Goal: Information Seeking & Learning: Check status

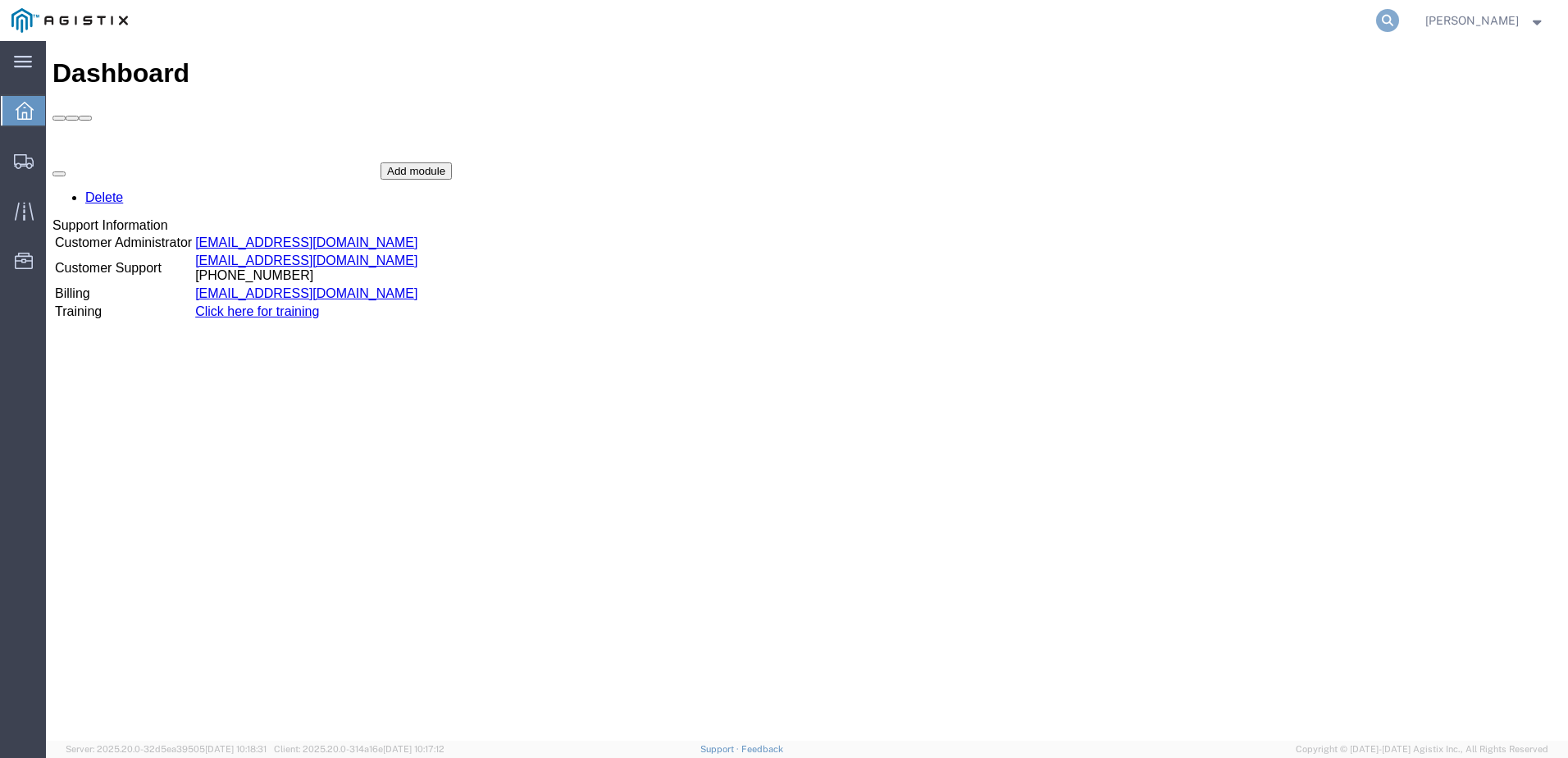
click at [1399, 23] on icon at bounding box center [1388, 21] width 23 height 23
click at [1118, 20] on input "search" at bounding box center [1127, 21] width 499 height 40
type input "57056784"
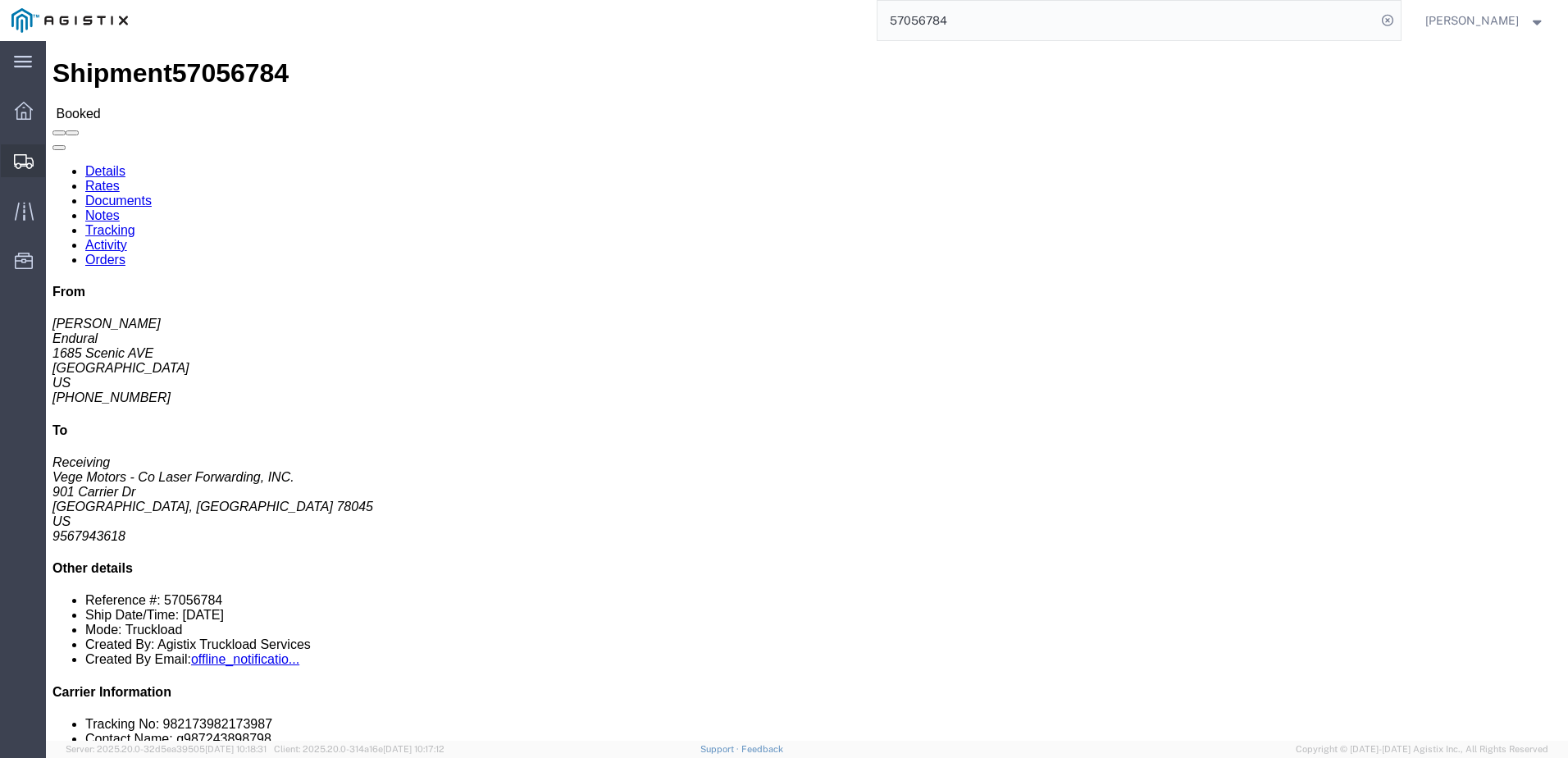
click at [25, 164] on icon at bounding box center [23, 161] width 20 height 14
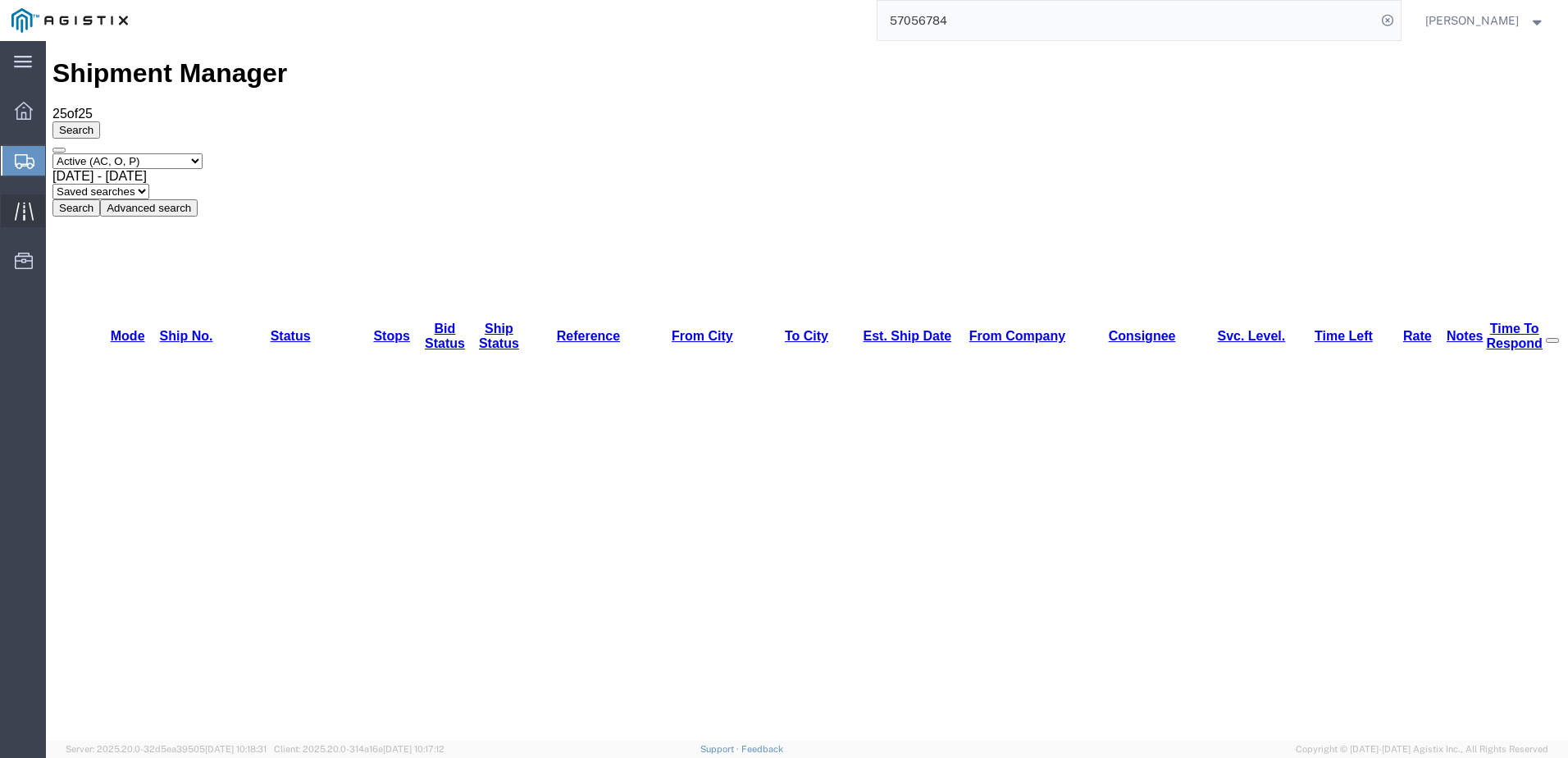
click at [17, 210] on icon at bounding box center [23, 211] width 19 height 18
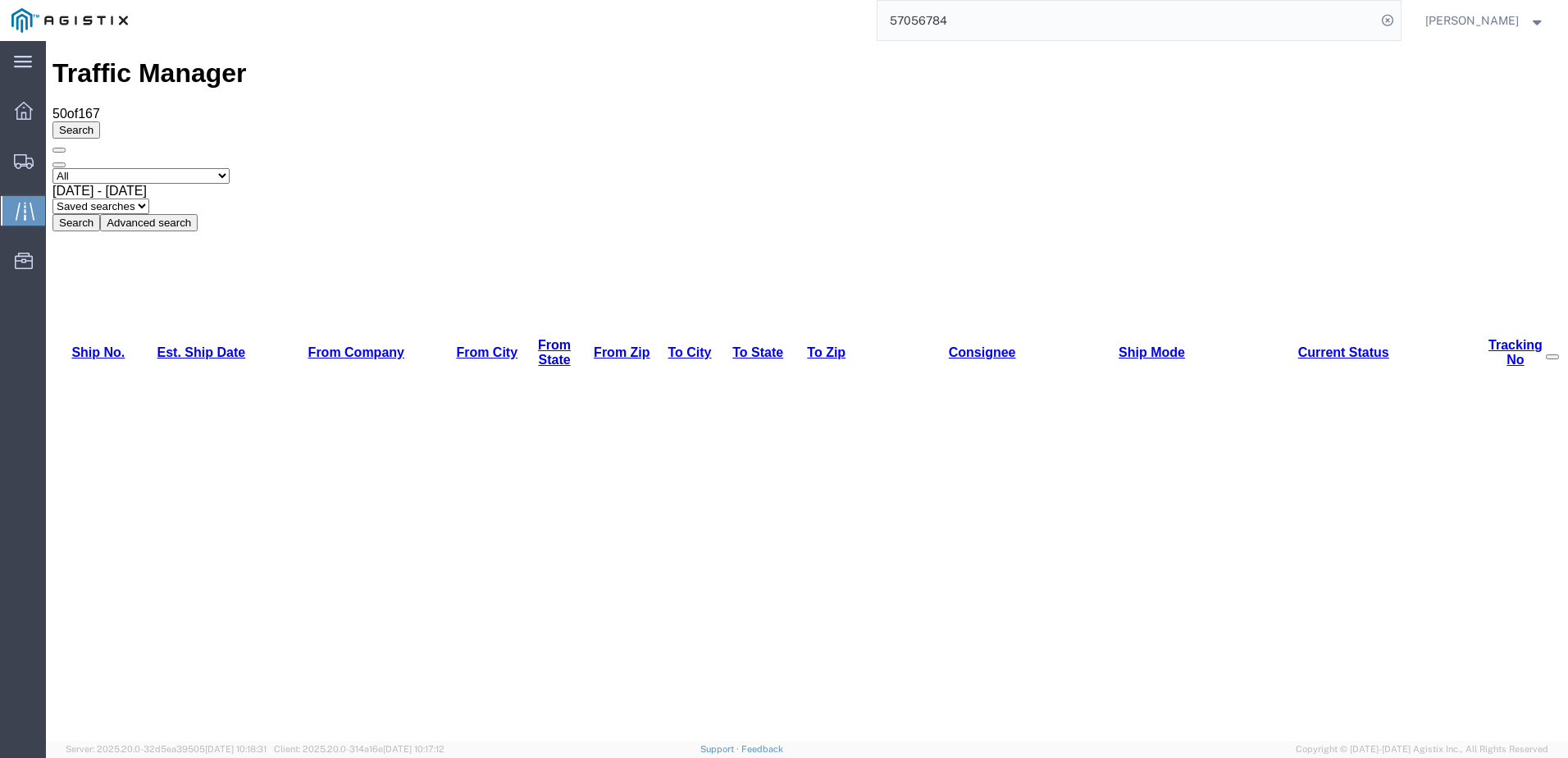
click at [198, 214] on button "Advanced search" at bounding box center [149, 222] width 97 height 17
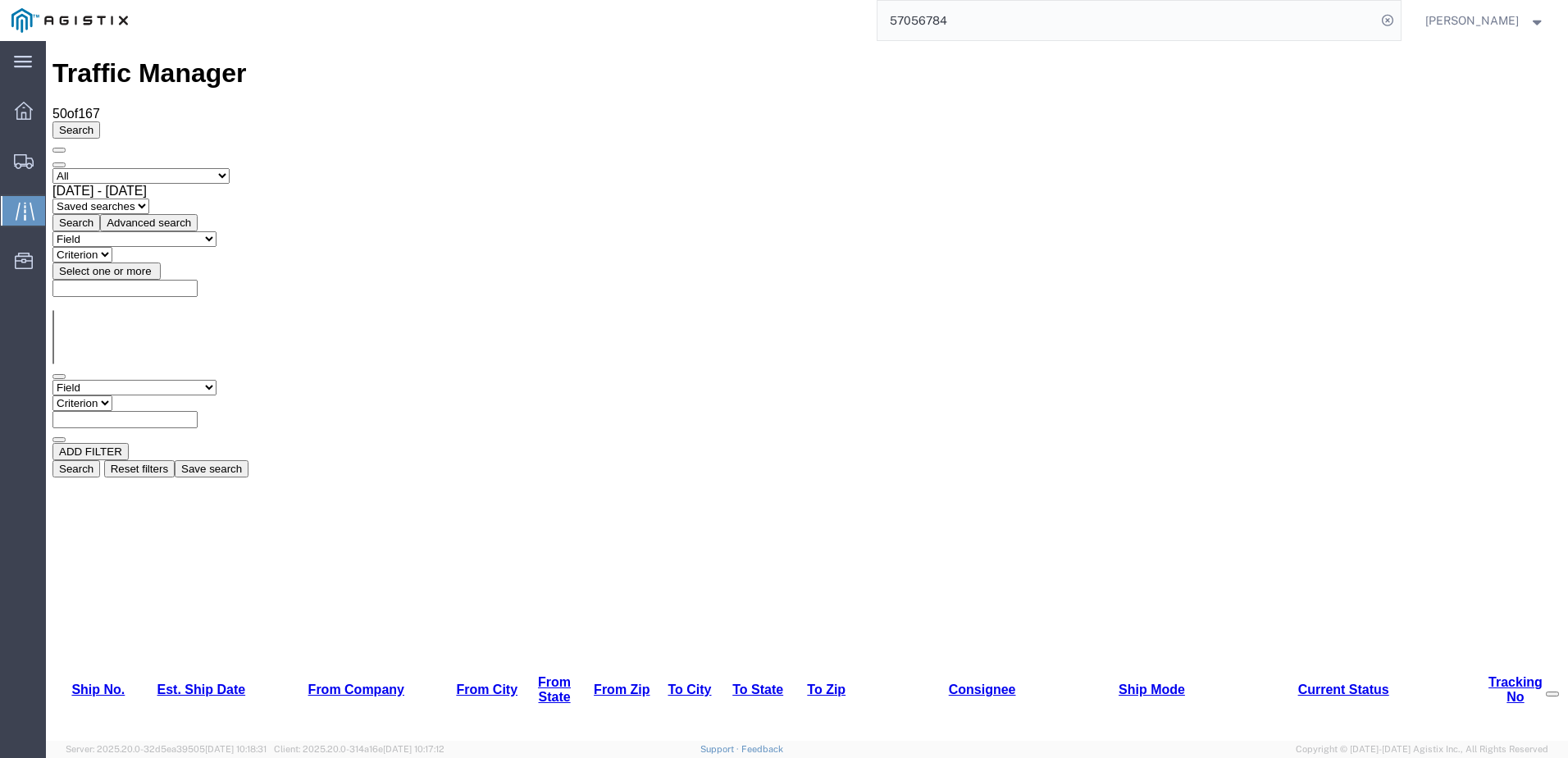
click at [217, 380] on select "Field Account Account Carrier Identifier Assign To Broker Name Carrier Name Con…" at bounding box center [134, 387] width 164 height 15
select select "fromcity"
click at [52, 380] on select "Field Account Account Carrier Identifier Assign To Broker Name Carrier Name Con…" at bounding box center [134, 387] width 164 height 15
click at [198, 411] on input "text" at bounding box center [124, 419] width 145 height 17
click at [151, 395] on select "Criterion contains does not contain is is blank is not blank starts with" at bounding box center [101, 402] width 98 height 15
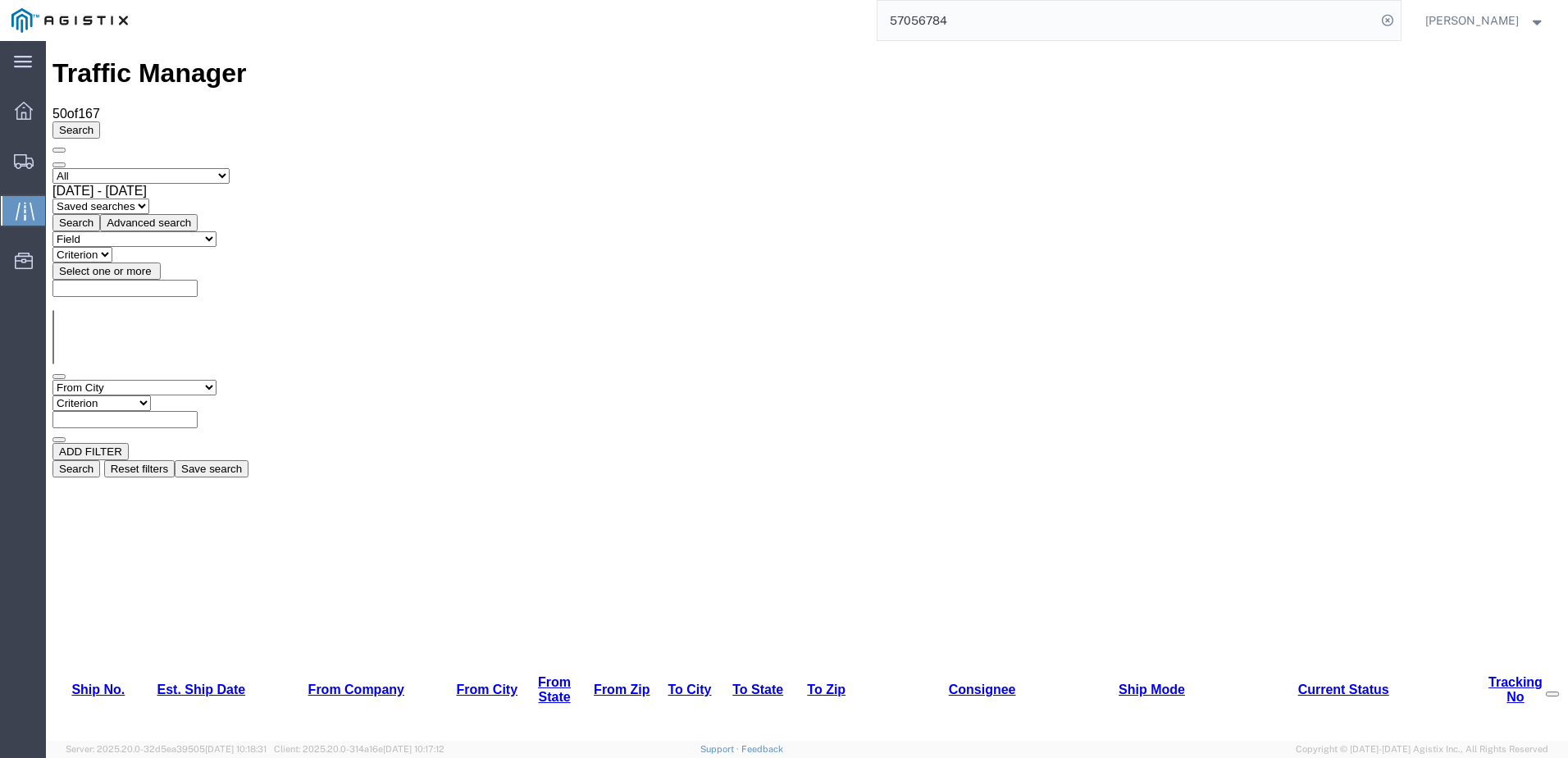
select select "is"
click at [151, 395] on select "Criterion contains does not contain is is blank is not blank starts with" at bounding box center [101, 402] width 98 height 15
type input "Costa"
click at [581, 380] on div "Field Account Account Carrier Identifier Assign To Broker Name Carrier Name Con…" at bounding box center [807, 411] width 1509 height 63
click at [120, 443] on button "ADD FILTER" at bounding box center [90, 451] width 77 height 17
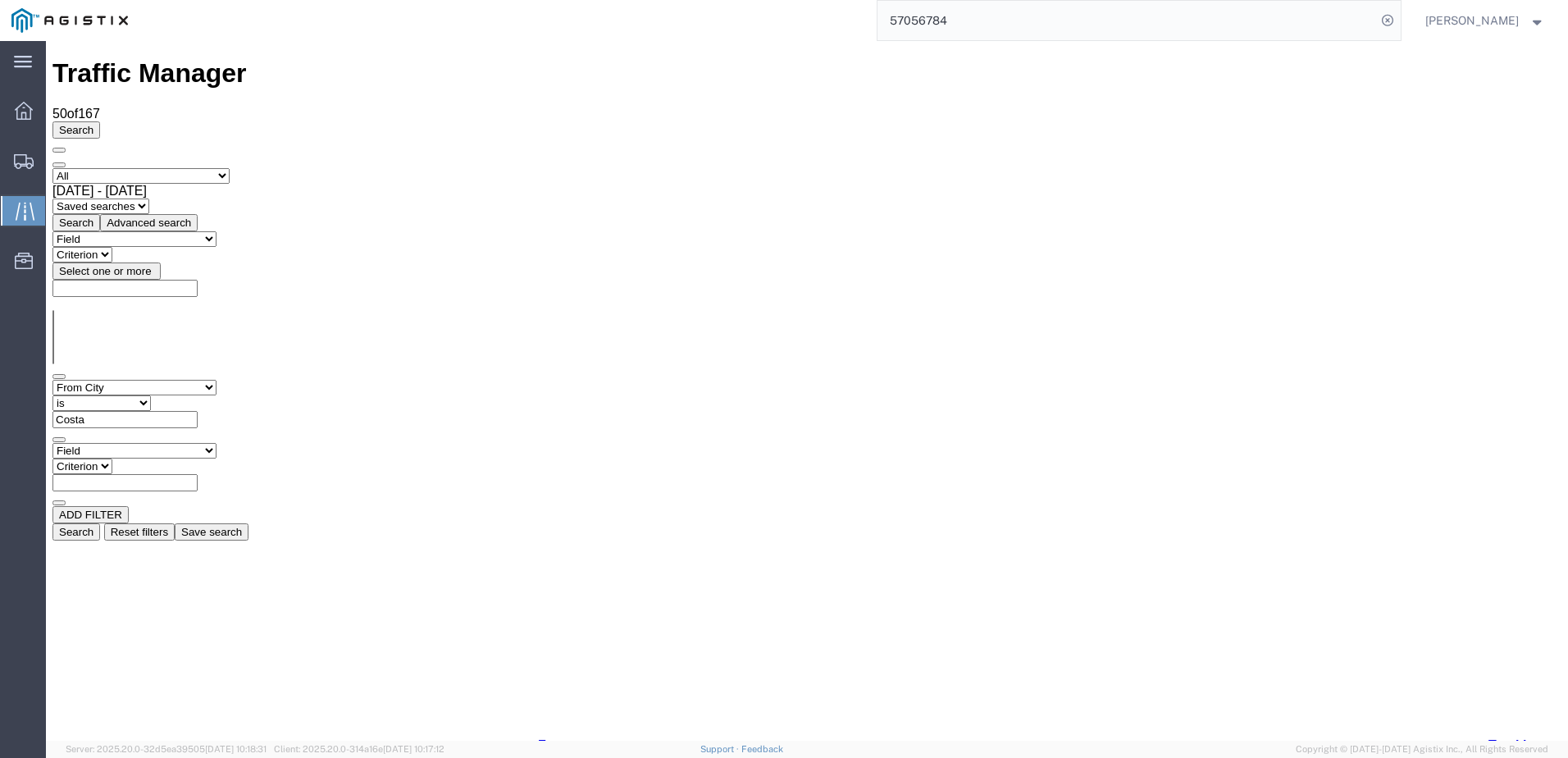
click at [131, 443] on select "Field Account Account Carrier Identifier Assign To Broker Name Carrier Name Con…" at bounding box center [134, 450] width 164 height 15
click at [662, 443] on div "Field Account Account Carrier Identifier Assign To Broker Name Carrier Name Con…" at bounding box center [807, 474] width 1509 height 63
click at [100, 523] on button "Search" at bounding box center [76, 531] width 48 height 17
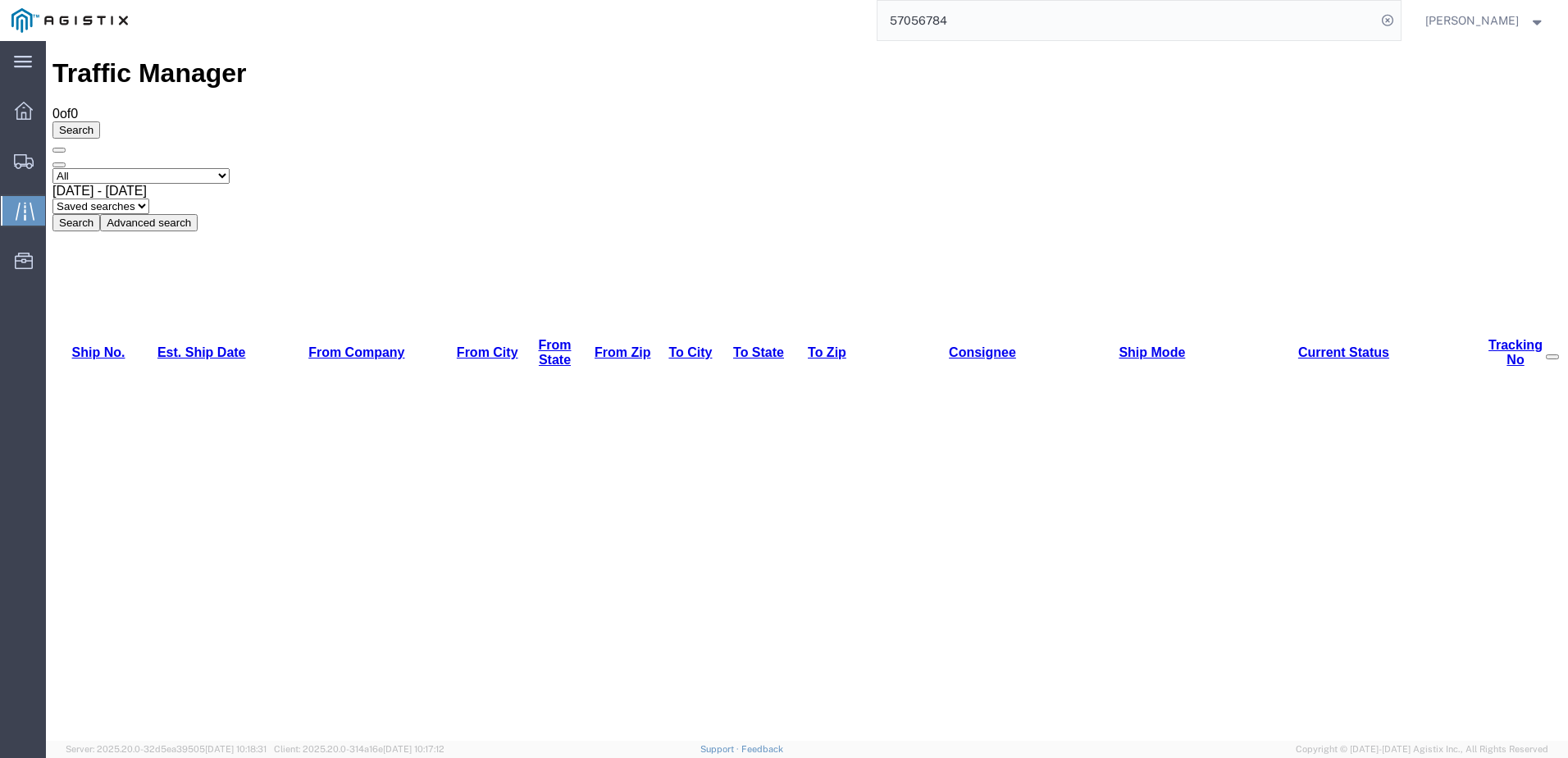
click at [147, 184] on span "[DATE] - [DATE]" at bounding box center [99, 190] width 95 height 14
click at [834, 168] on div "Select status [No transit records] All Arrival Notice Available Arrival Notice …" at bounding box center [807, 200] width 1509 height 63
click at [429, 184] on div "[DATE] - [DATE]" at bounding box center [807, 191] width 1509 height 14
click at [592, 168] on div "Select status [No transit records] All Arrival Notice Available Arrival Notice …" at bounding box center [807, 200] width 1509 height 63
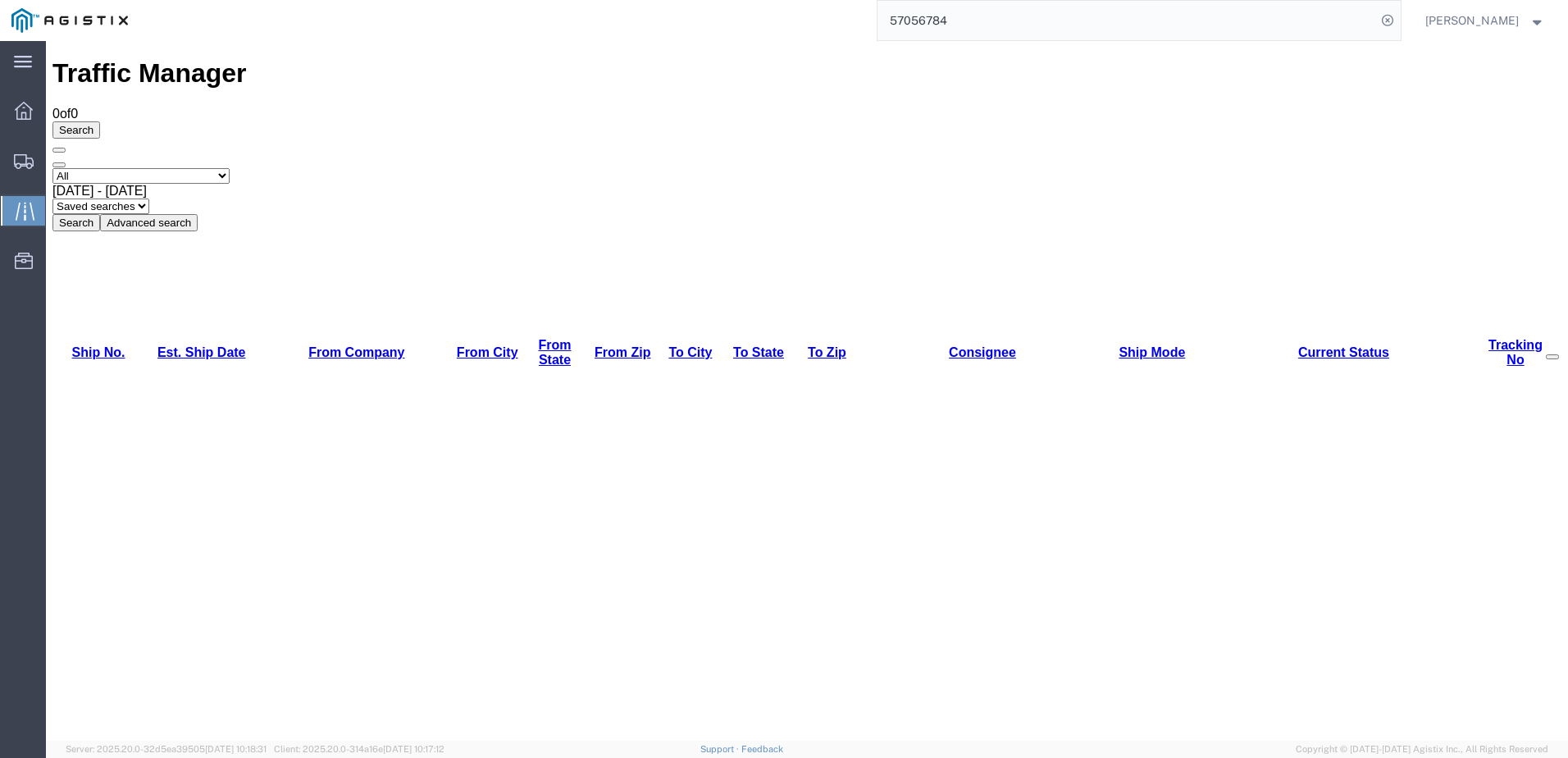
click at [100, 214] on button "Search" at bounding box center [76, 222] width 48 height 17
click at [198, 214] on button "Advanced search" at bounding box center [149, 222] width 97 height 17
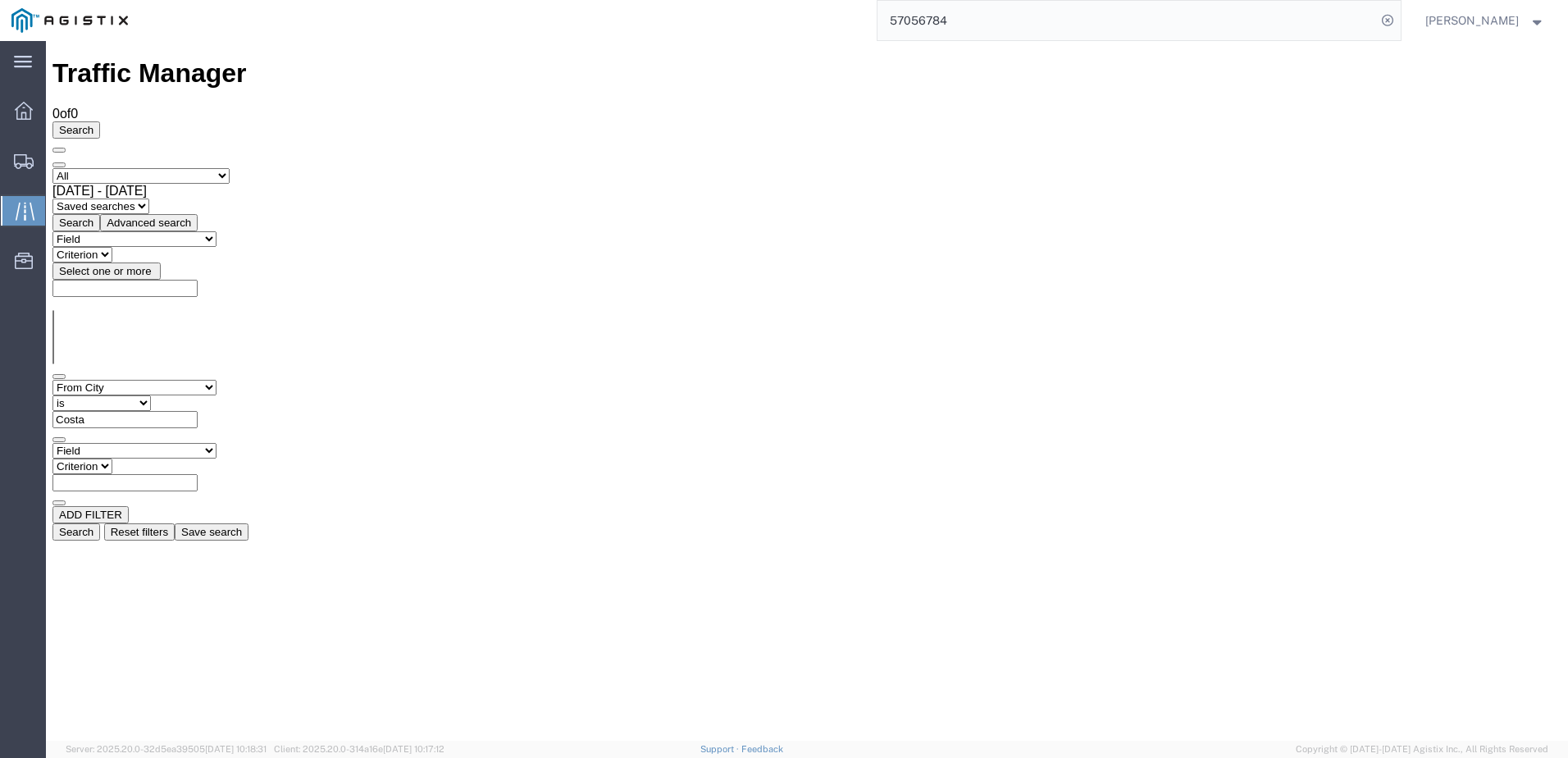
drag, startPoint x: 439, startPoint y: 171, endPoint x: 369, endPoint y: 161, distance: 70.7
click at [198, 411] on input "Costa" at bounding box center [124, 419] width 145 height 17
click at [151, 395] on select "Criterion contains does not contain is is blank is not blank starts with" at bounding box center [101, 402] width 98 height 15
select select "contains"
click at [151, 395] on select "Criterion contains does not contain is is blank is not blank starts with" at bounding box center [101, 402] width 98 height 15
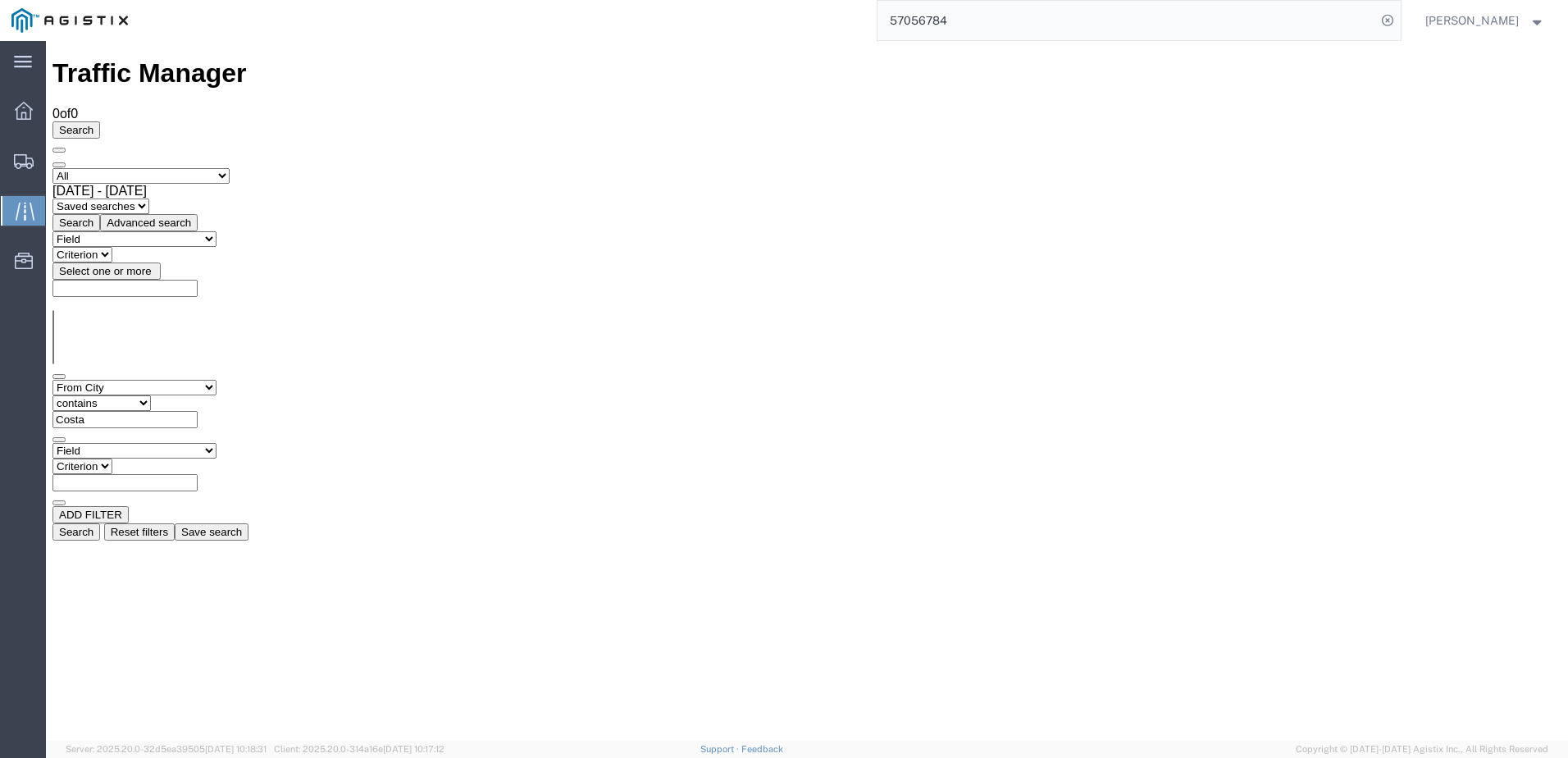
click at [198, 411] on input "Costa" at bounding box center [124, 419] width 145 height 17
drag, startPoint x: 769, startPoint y: 185, endPoint x: 838, endPoint y: 195, distance: 69.7
click at [781, 380] on div "Field Account Account Carrier Identifier Assign To Broker Name Carrier Name Con…" at bounding box center [807, 411] width 1509 height 63
click at [100, 523] on button "Search" at bounding box center [76, 531] width 48 height 17
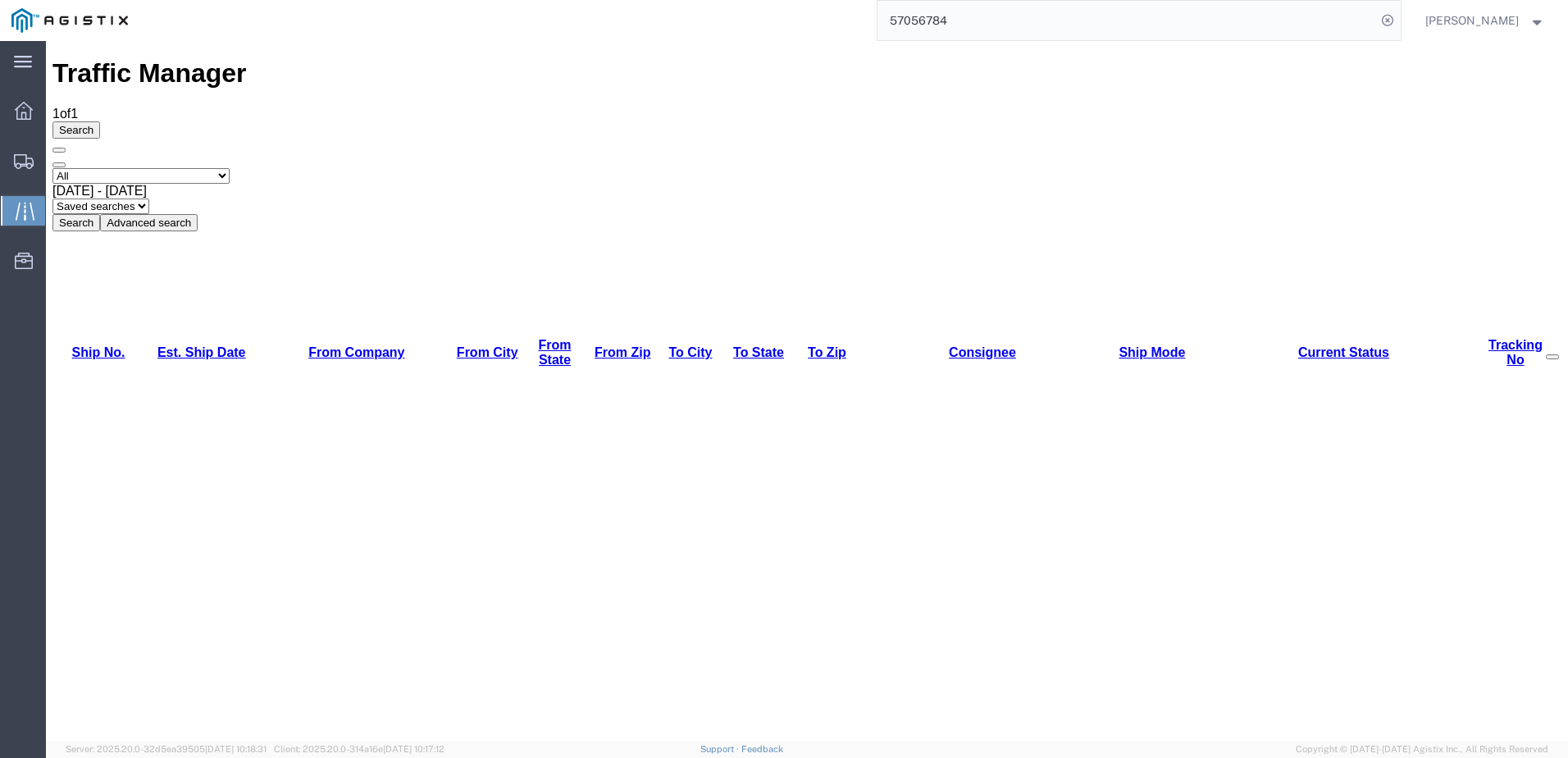
click at [27, 159] on icon at bounding box center [23, 161] width 20 height 14
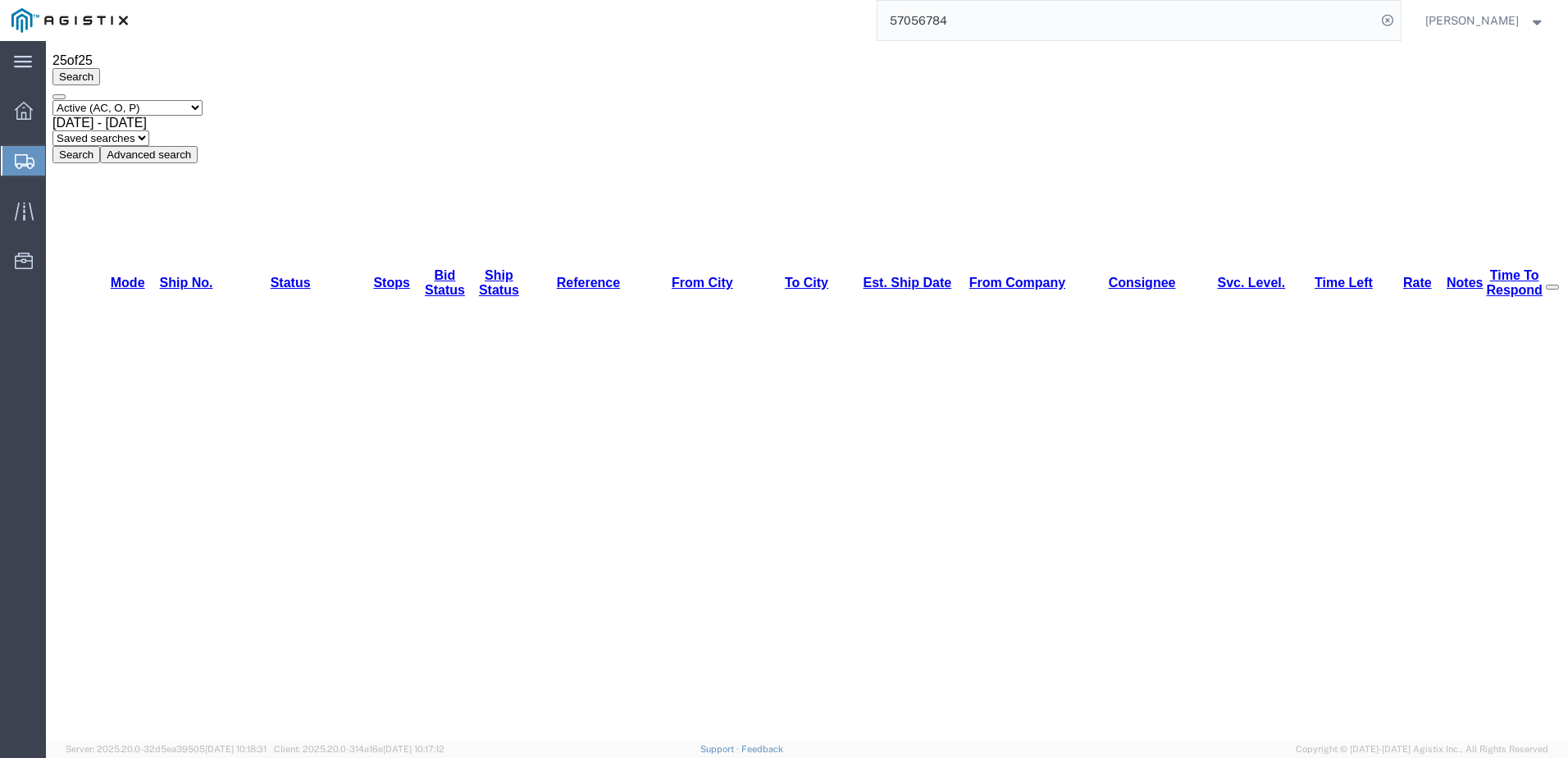
scroll to position [126, 0]
